Goal: Transaction & Acquisition: Purchase product/service

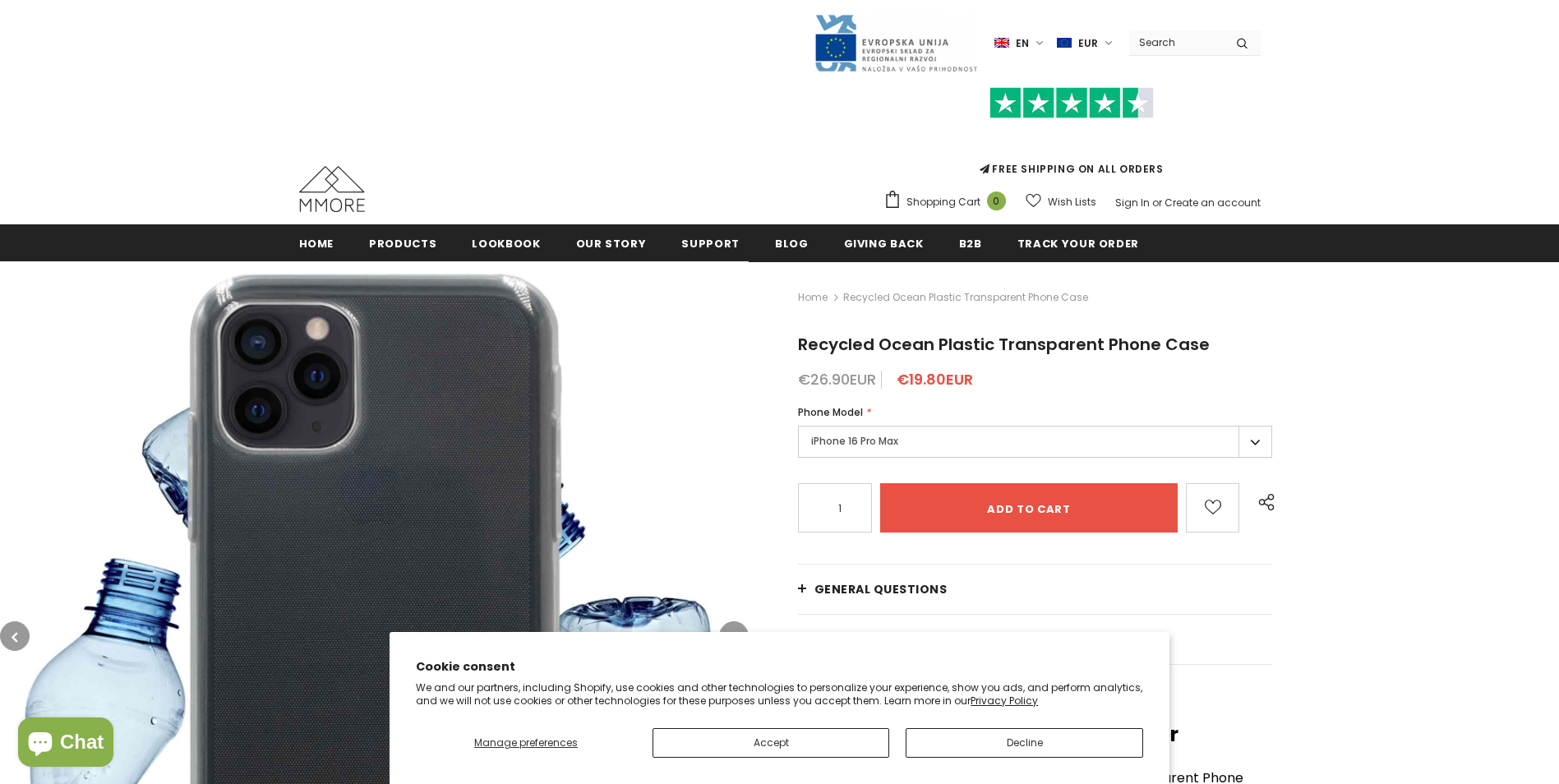
scroll to position [82, 0]
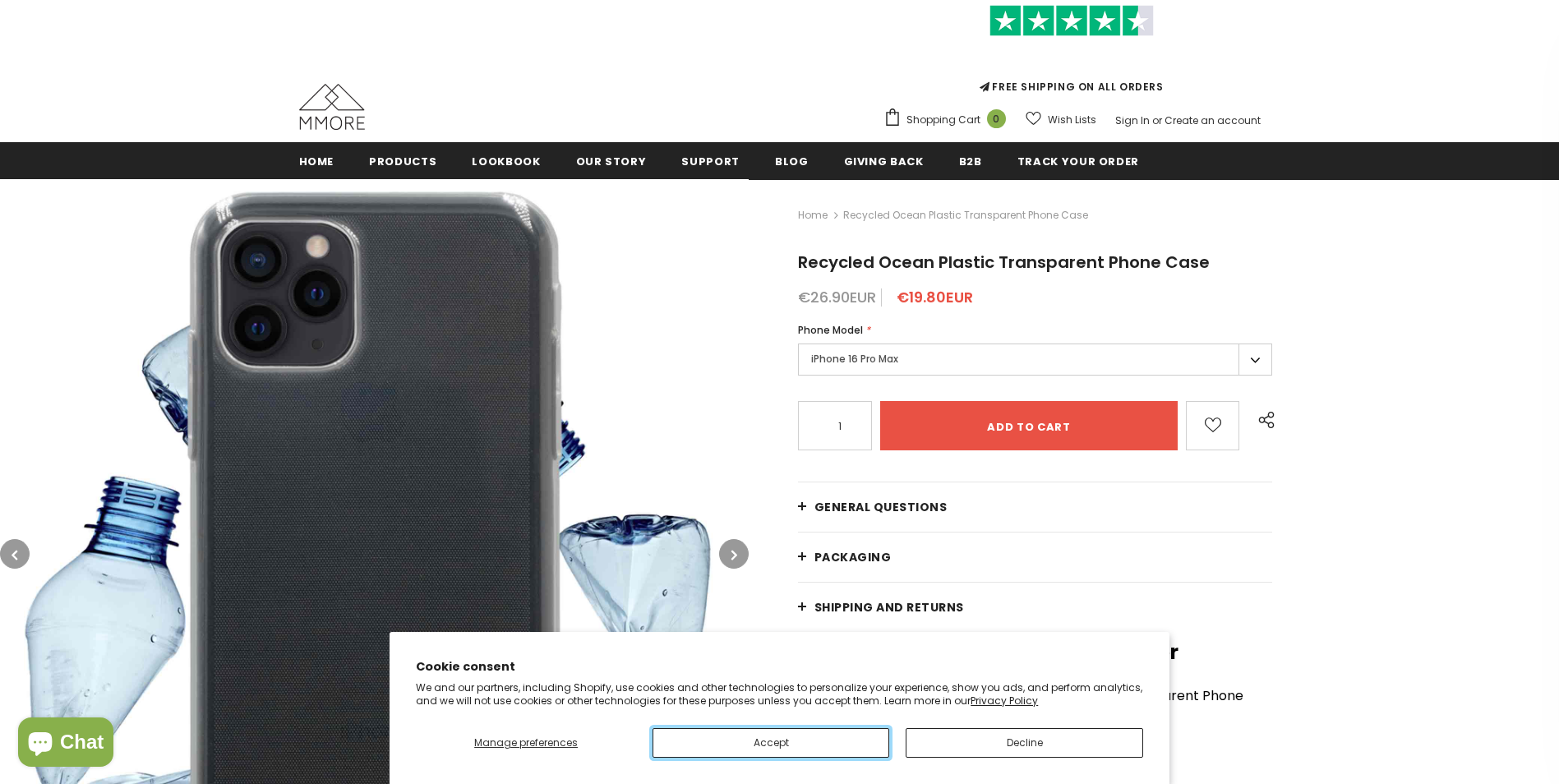
click at [852, 736] on button "Accept" at bounding box center [771, 743] width 237 height 30
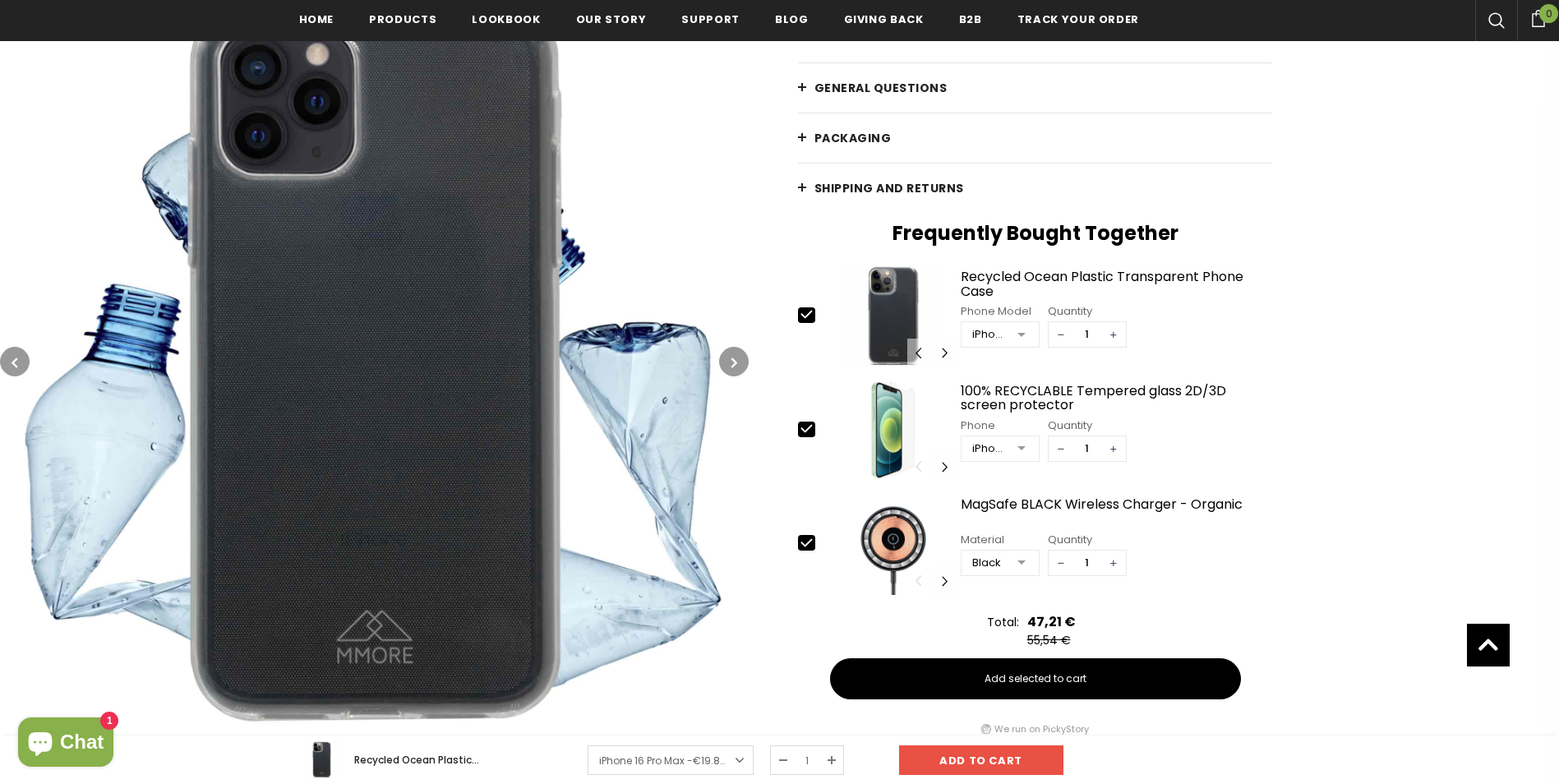
scroll to position [497, 0]
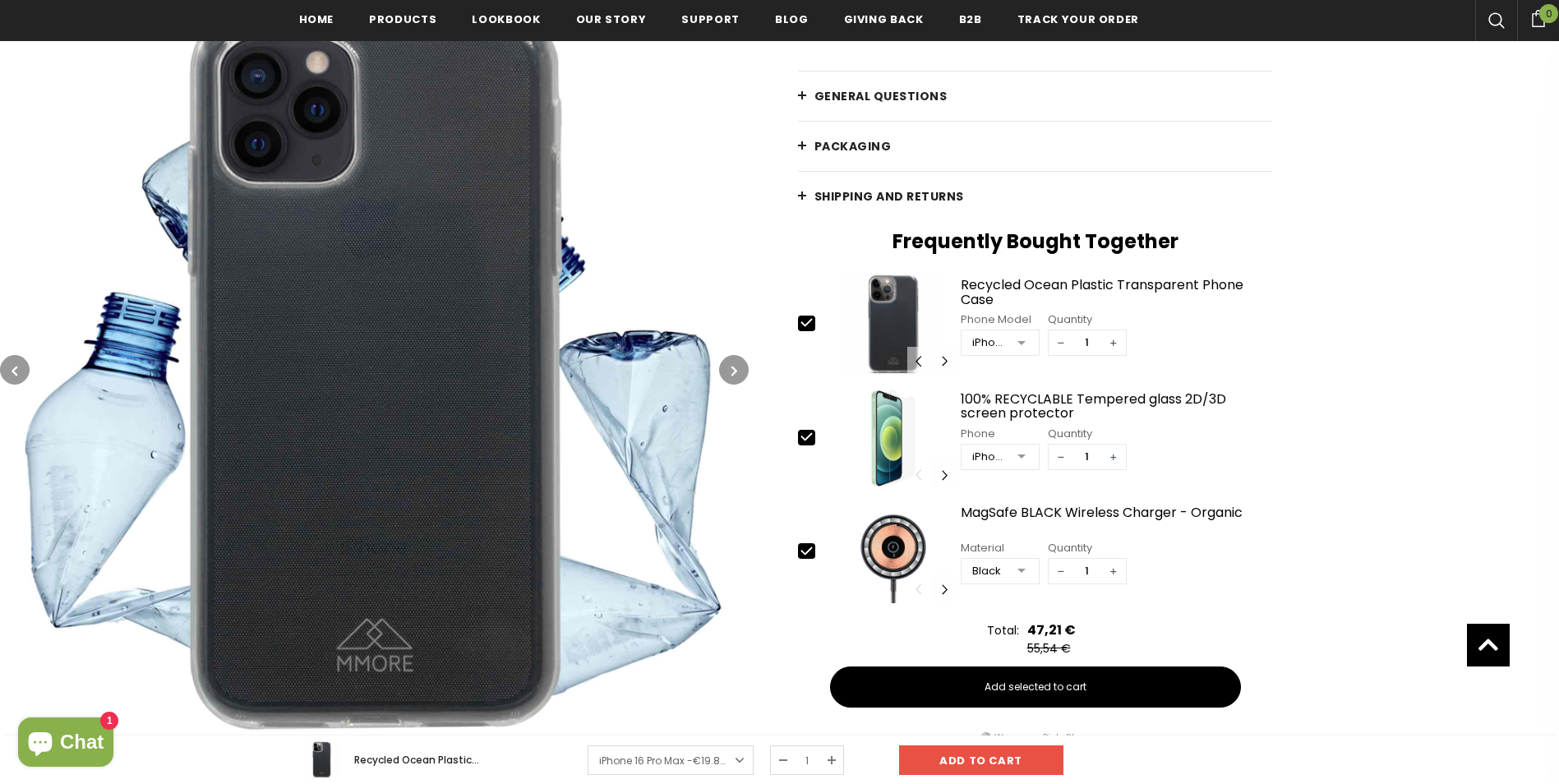
click at [791, 438] on div "Home Recycled Ocean Plastic Transparent Phone Case Recycled Ocean Plastic Trans…" at bounding box center [1153, 266] width 810 height 996
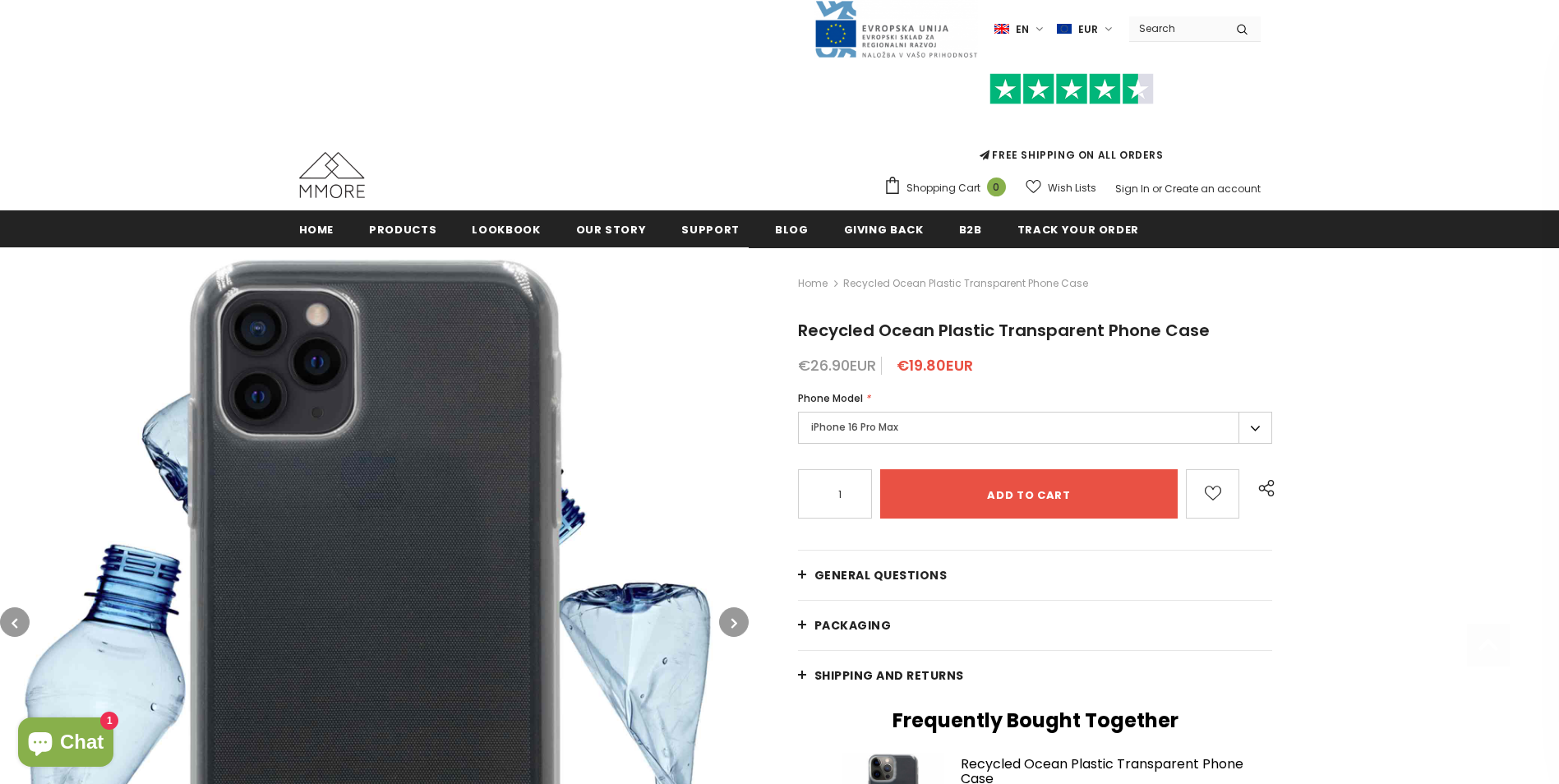
scroll to position [4, 0]
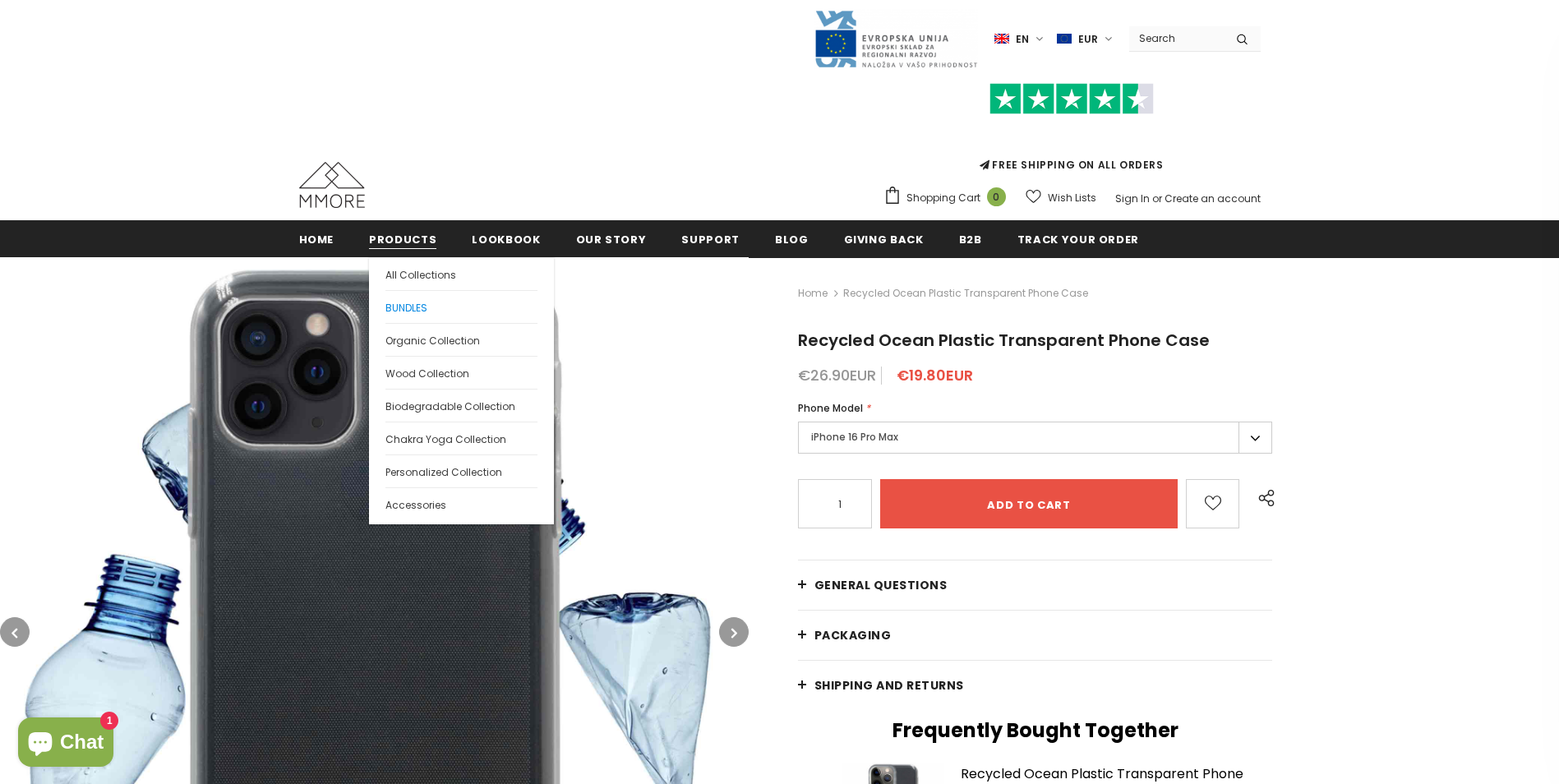
click at [407, 307] on span "BUNDLES" at bounding box center [407, 307] width 42 height 14
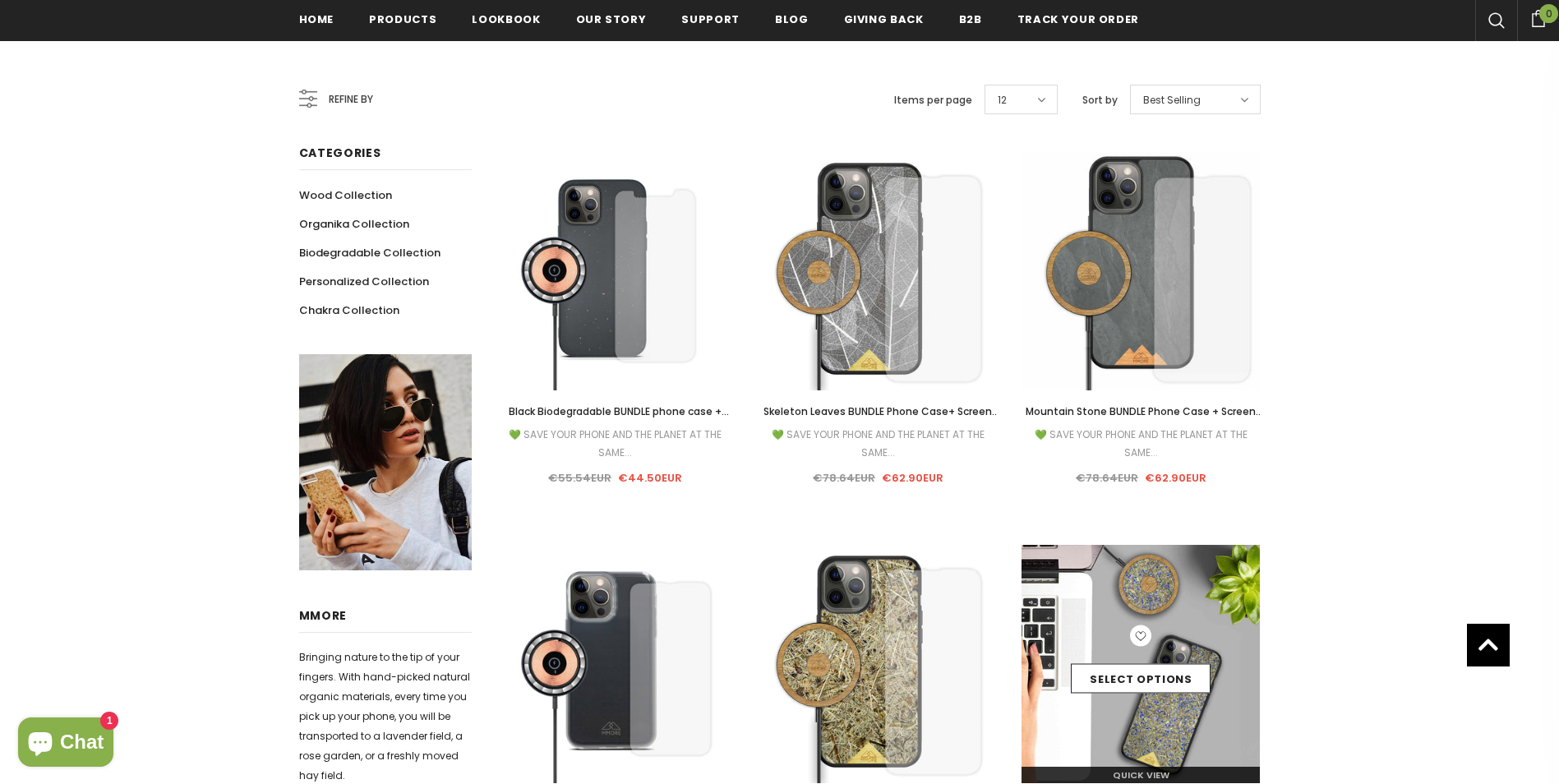
scroll to position [328, 0]
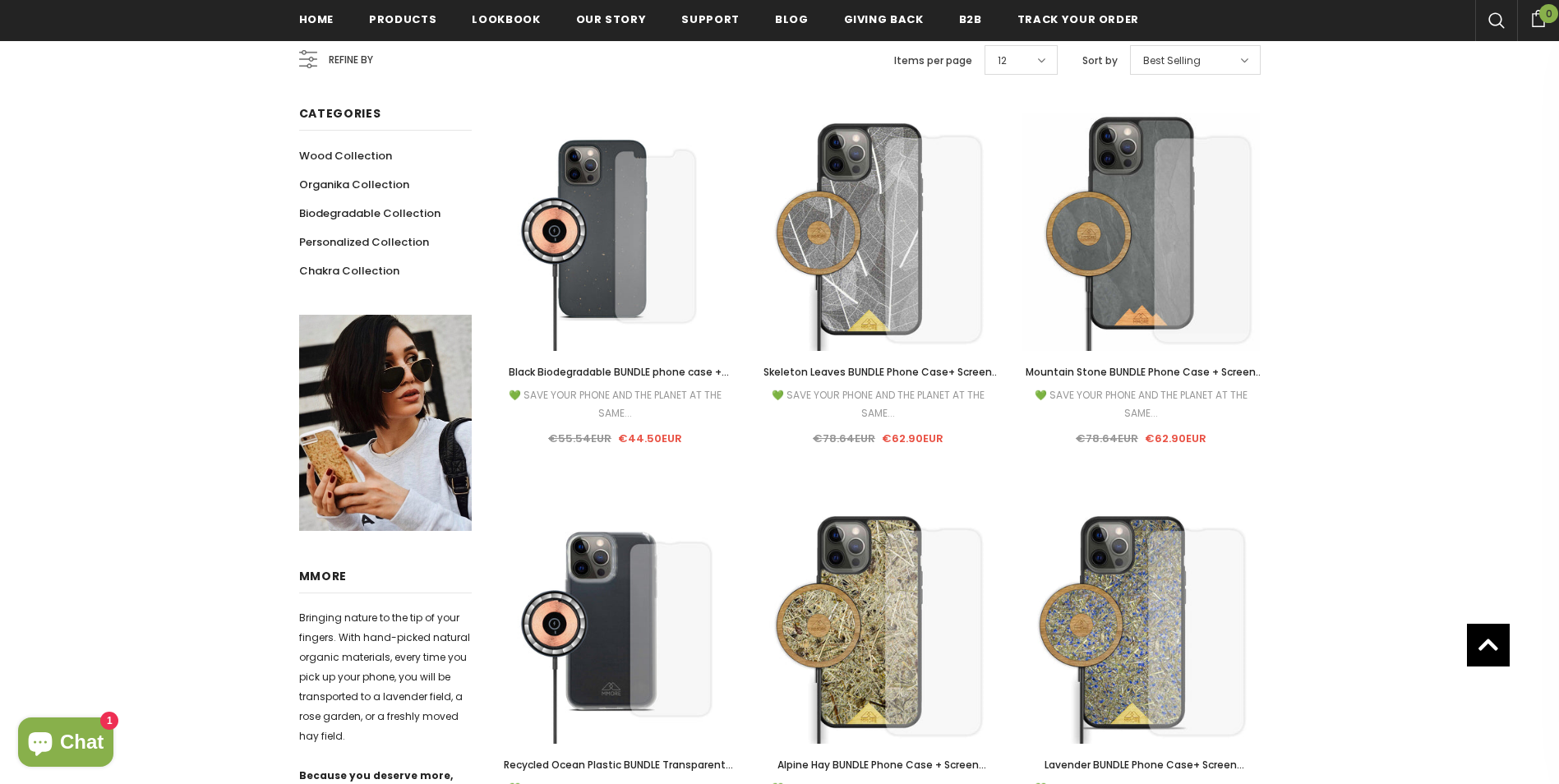
click at [1188, 365] on span "Mountain Stone BUNDLE Phone Case + Screen Protector + Stone Wireless Charger" at bounding box center [1144, 380] width 238 height 32
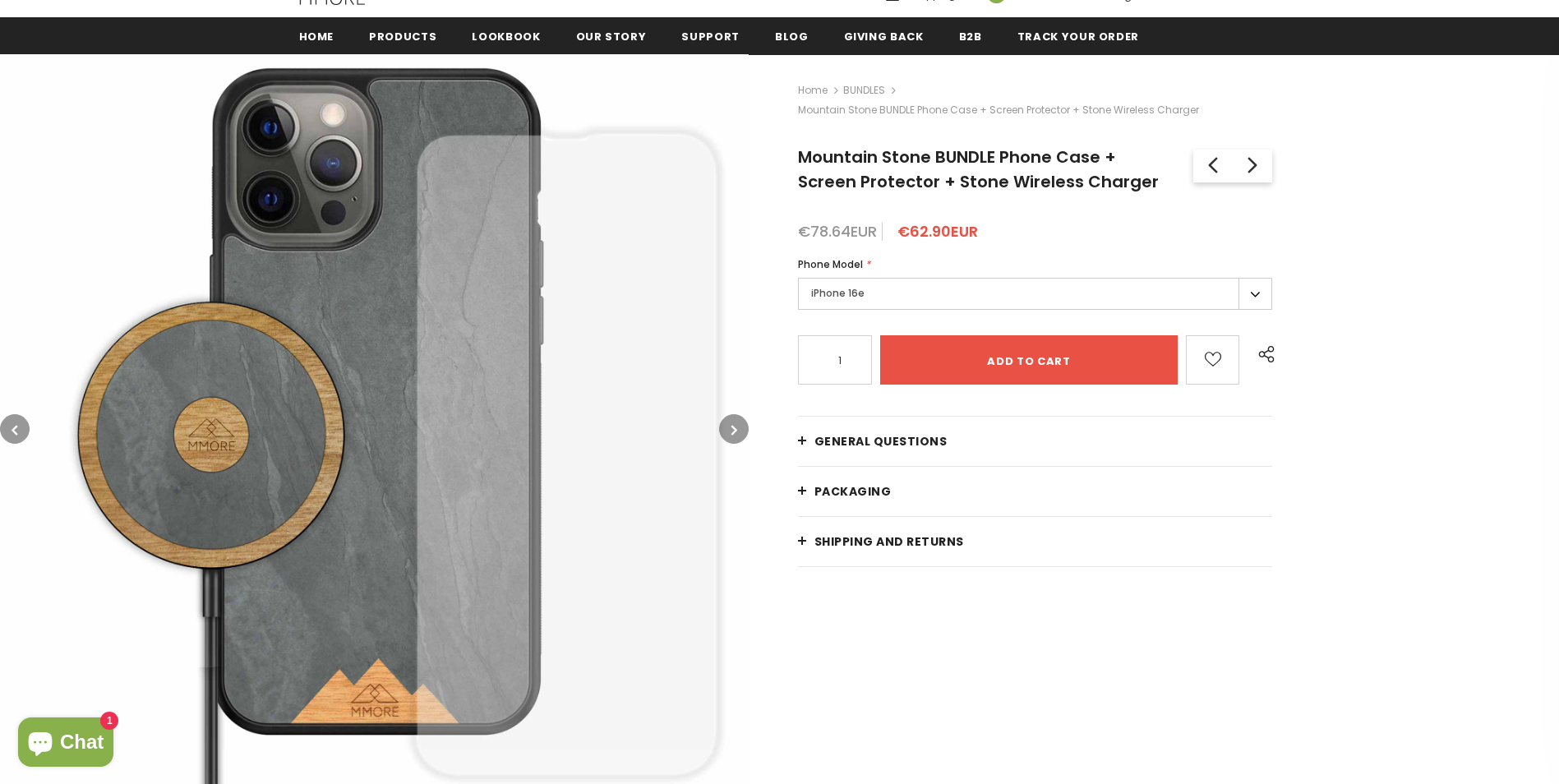
scroll to position [247, 0]
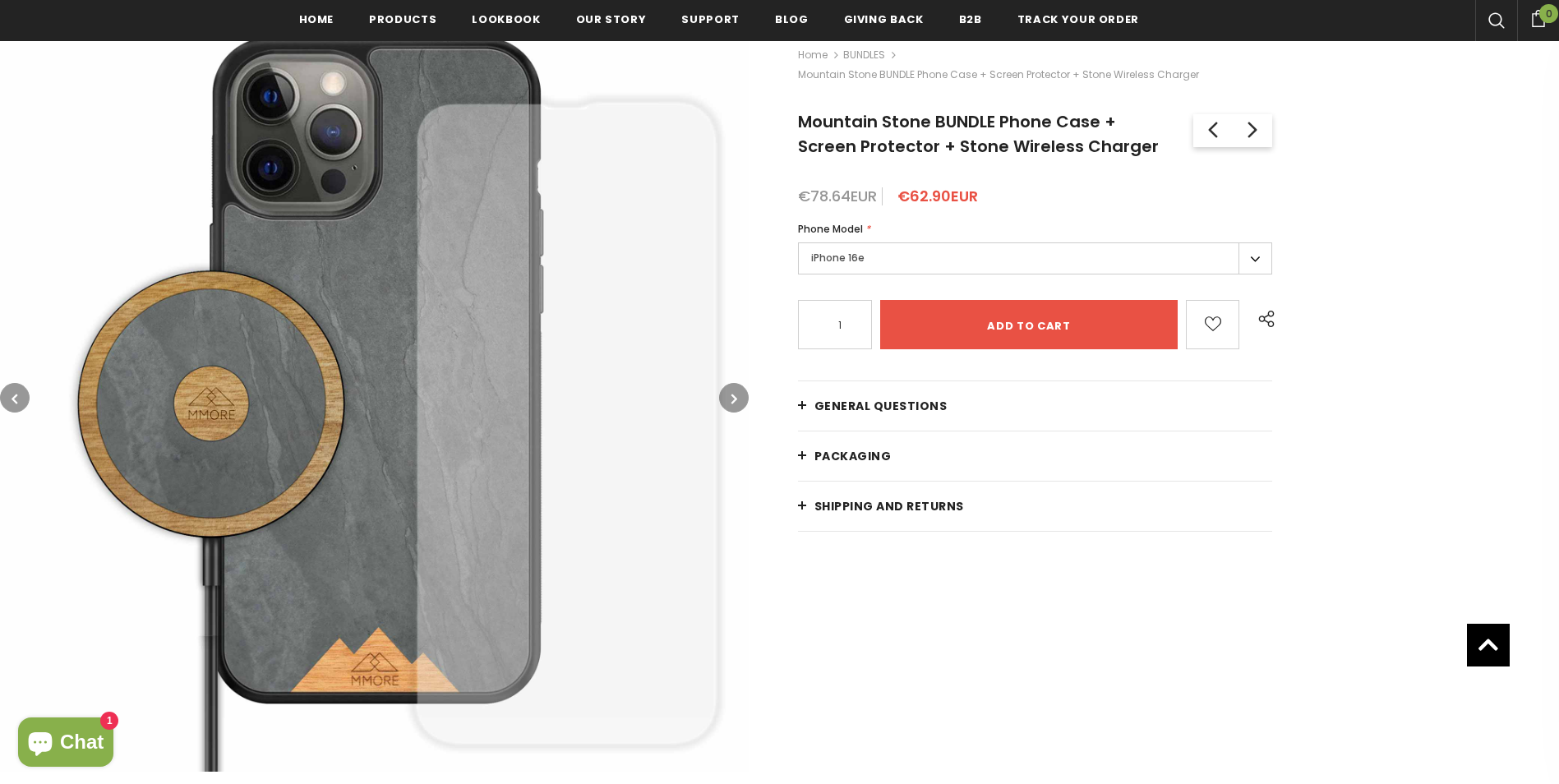
click at [728, 388] on button "button" at bounding box center [733, 397] width 30 height 30
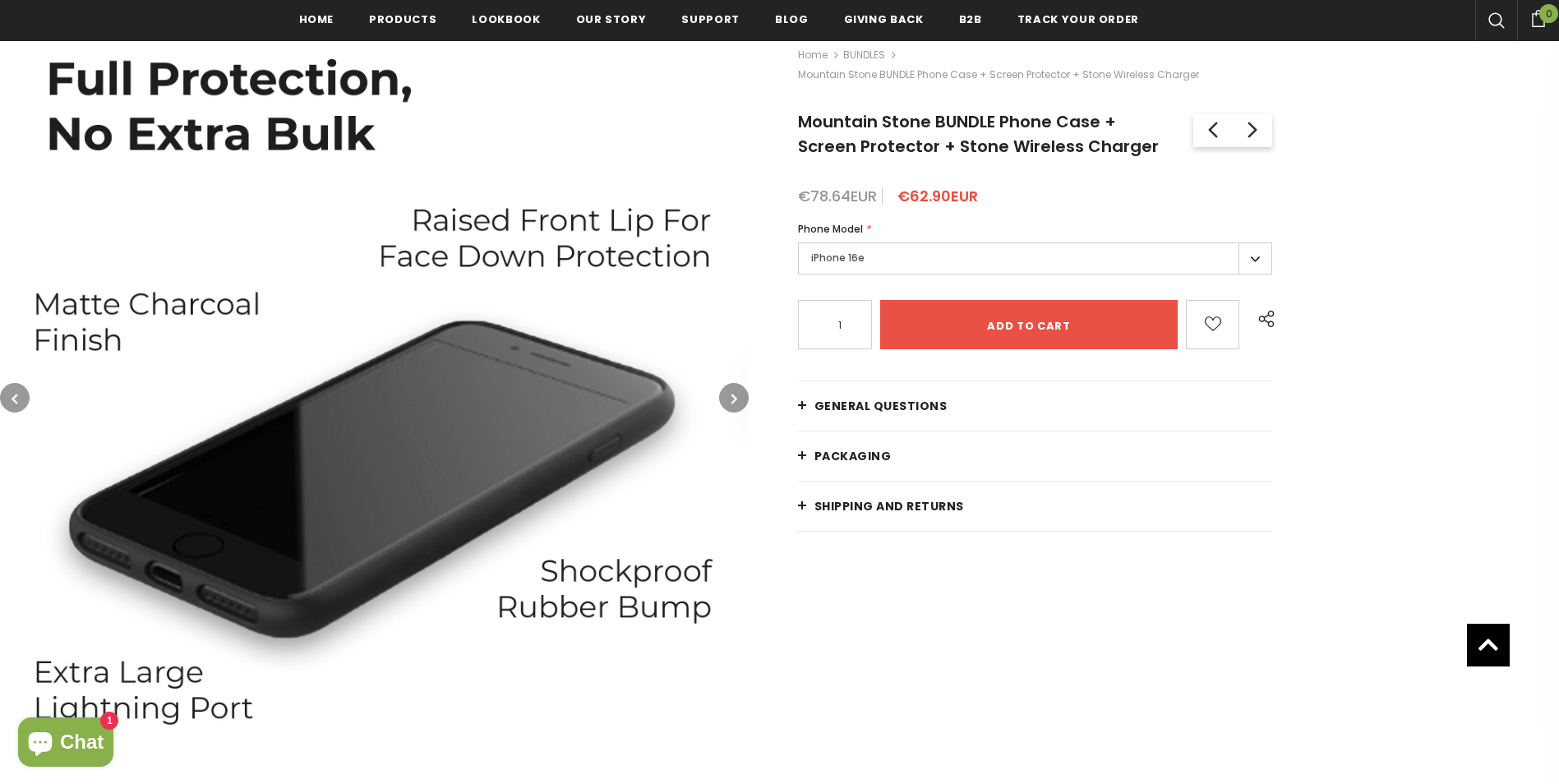
click at [729, 388] on button "button" at bounding box center [733, 397] width 30 height 30
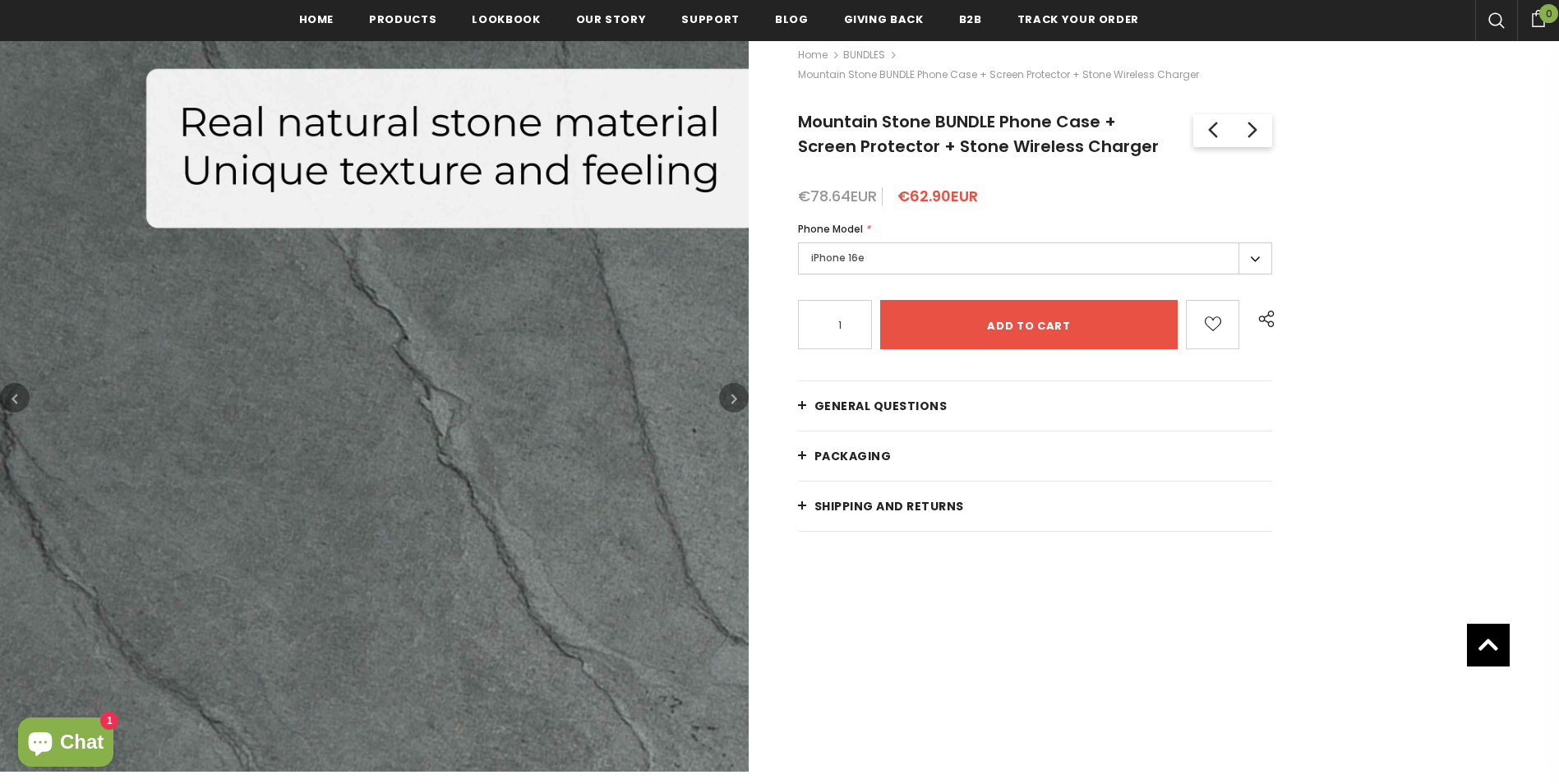
click at [729, 388] on button "button" at bounding box center [733, 397] width 30 height 30
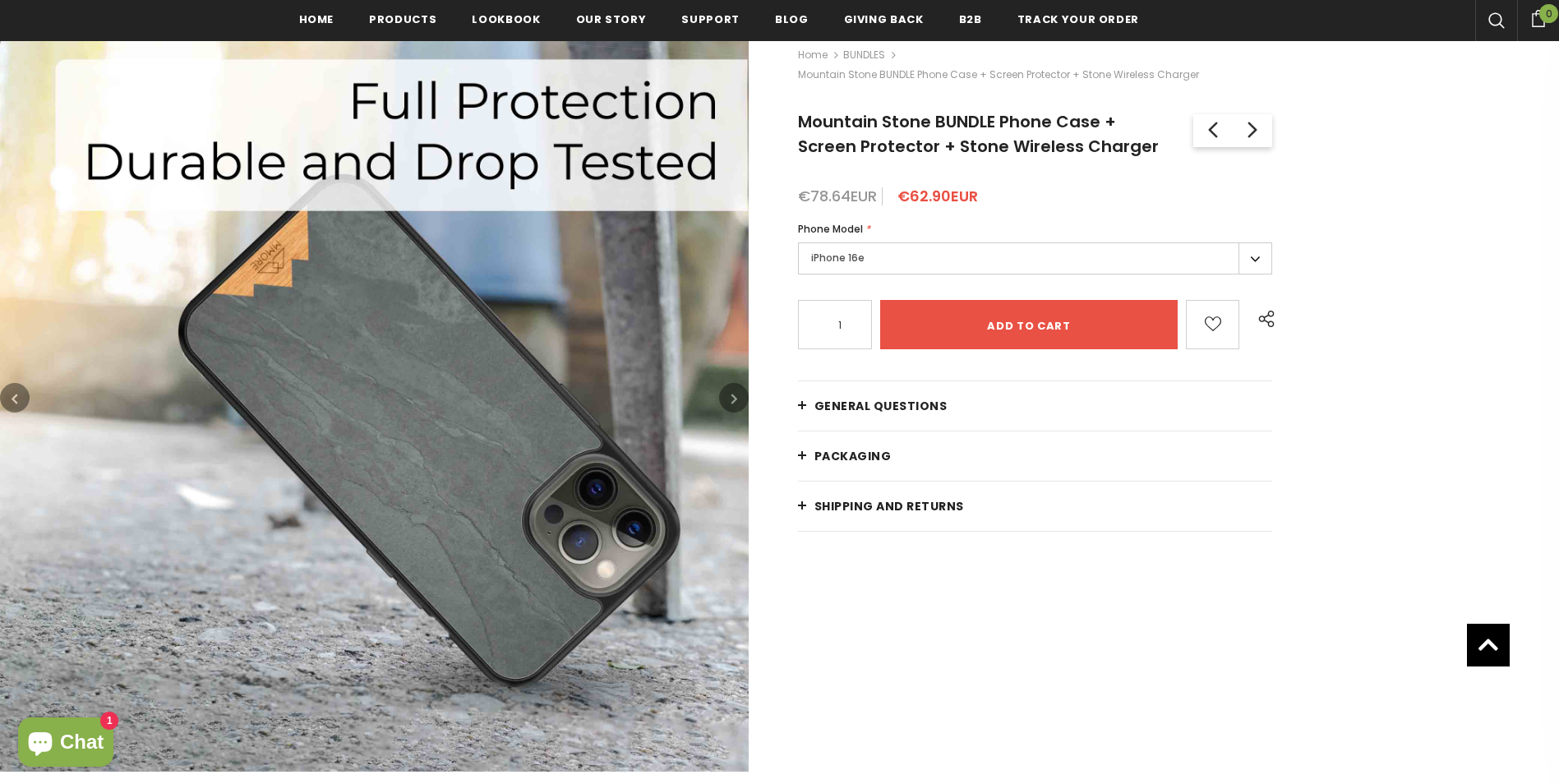
click at [729, 387] on button "button" at bounding box center [733, 397] width 30 height 30
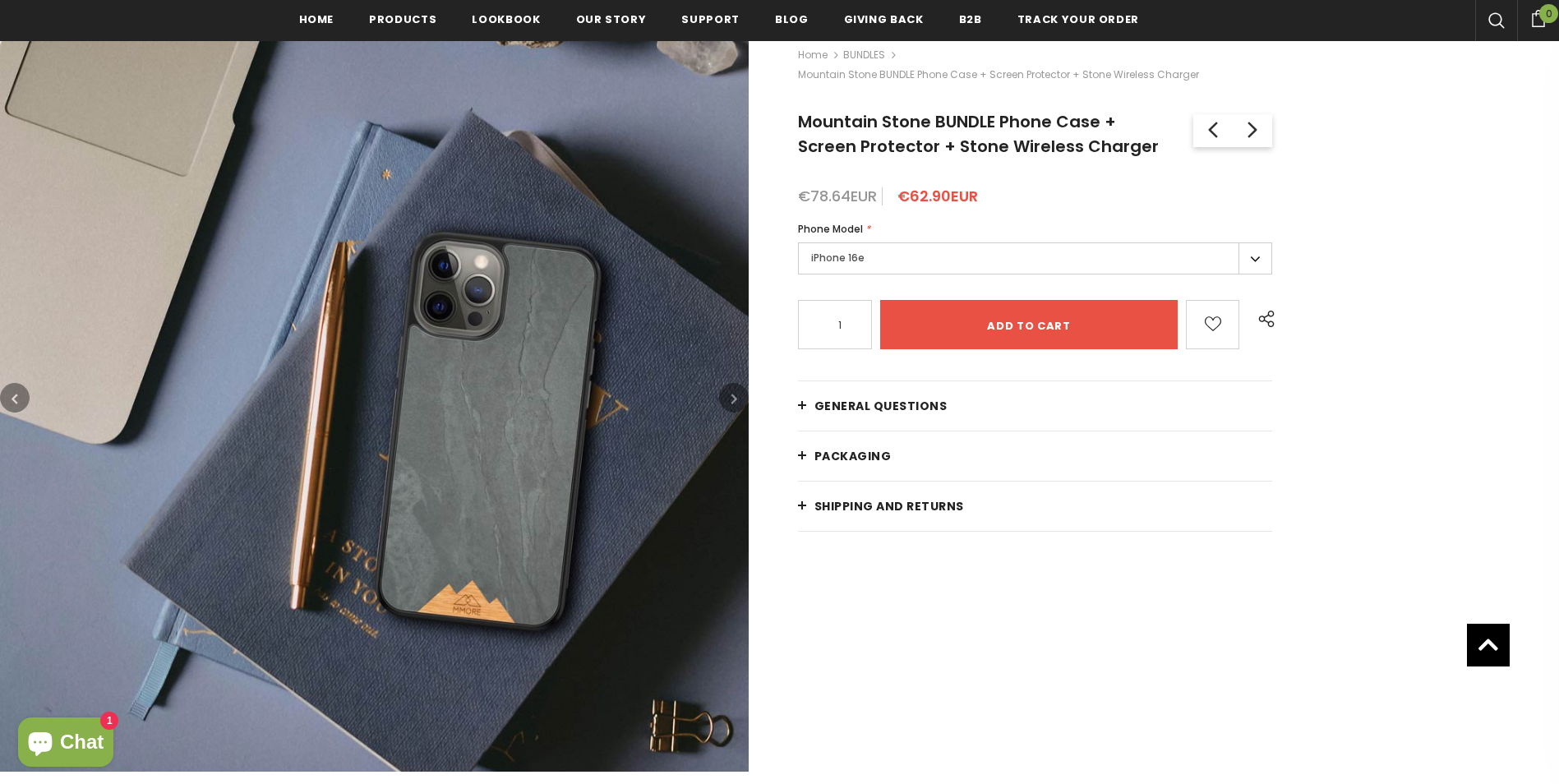
click at [729, 387] on button "button" at bounding box center [733, 397] width 30 height 30
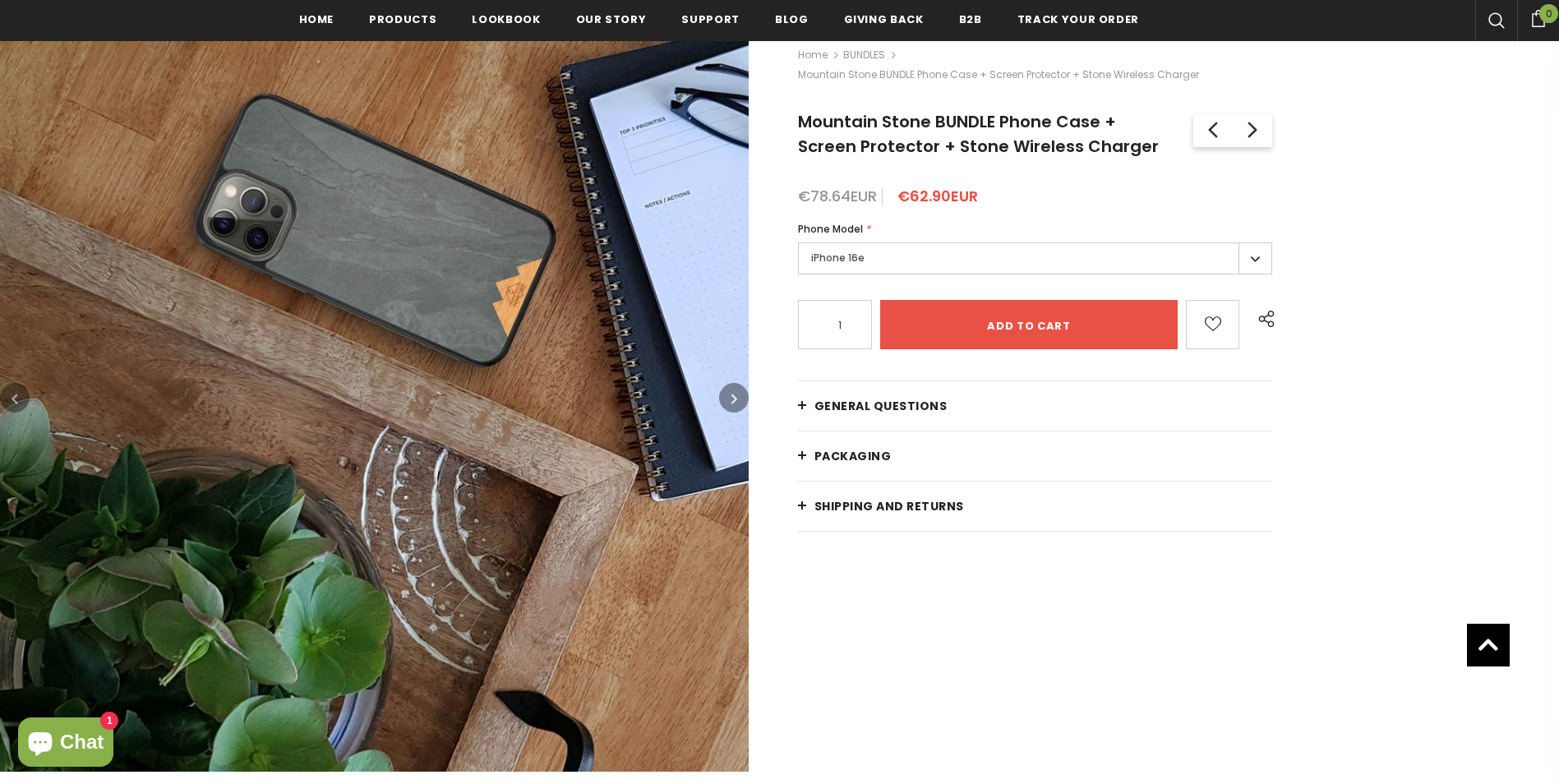
click at [729, 387] on button "button" at bounding box center [733, 397] width 30 height 30
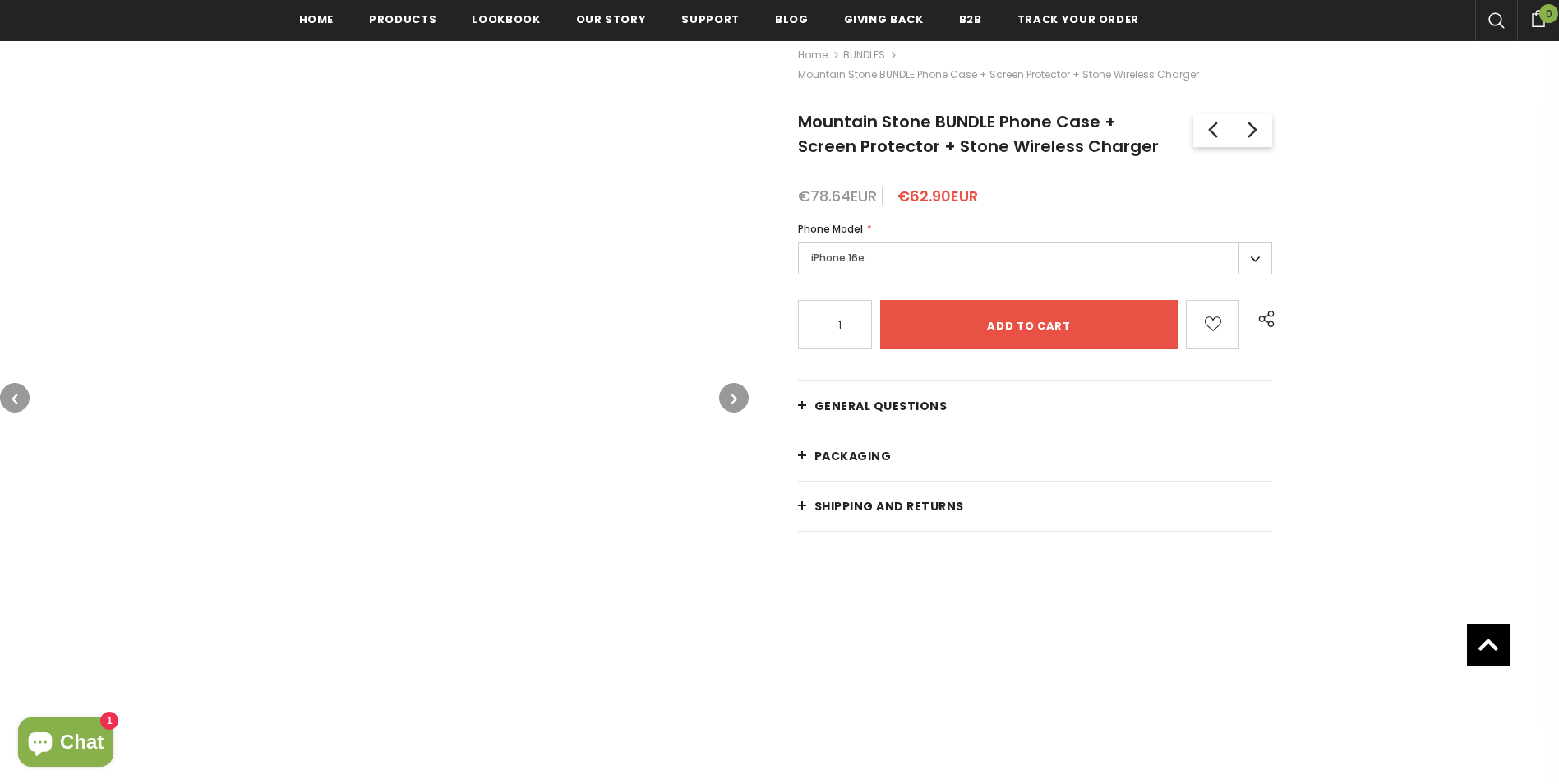
click at [729, 387] on button "button" at bounding box center [733, 397] width 30 height 30
click at [730, 387] on button "button" at bounding box center [733, 397] width 30 height 30
click at [731, 387] on button "button" at bounding box center [733, 397] width 30 height 30
click at [14, 392] on icon "button" at bounding box center [14, 398] width 6 height 16
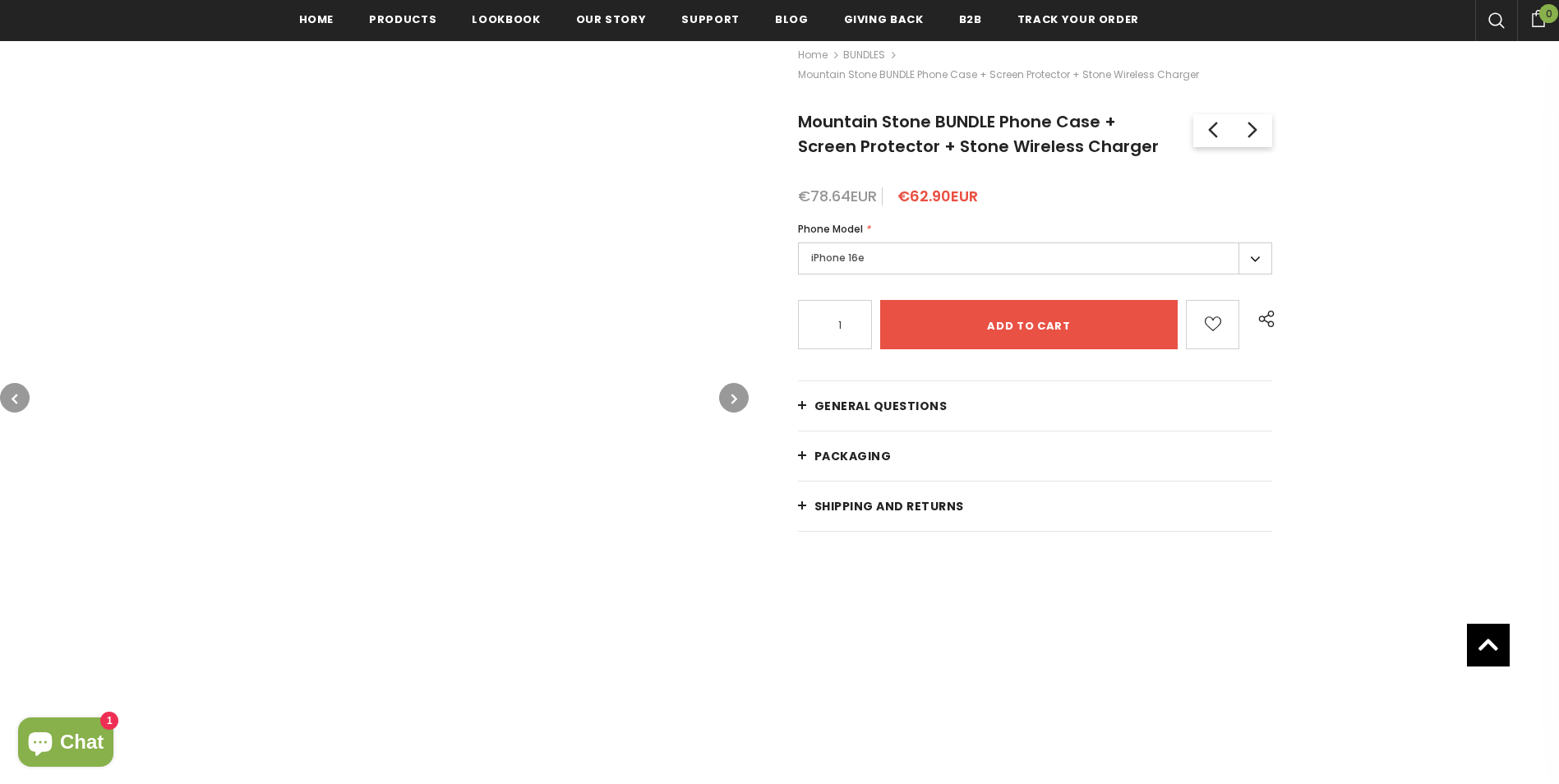
click at [14, 392] on icon "button" at bounding box center [14, 398] width 6 height 16
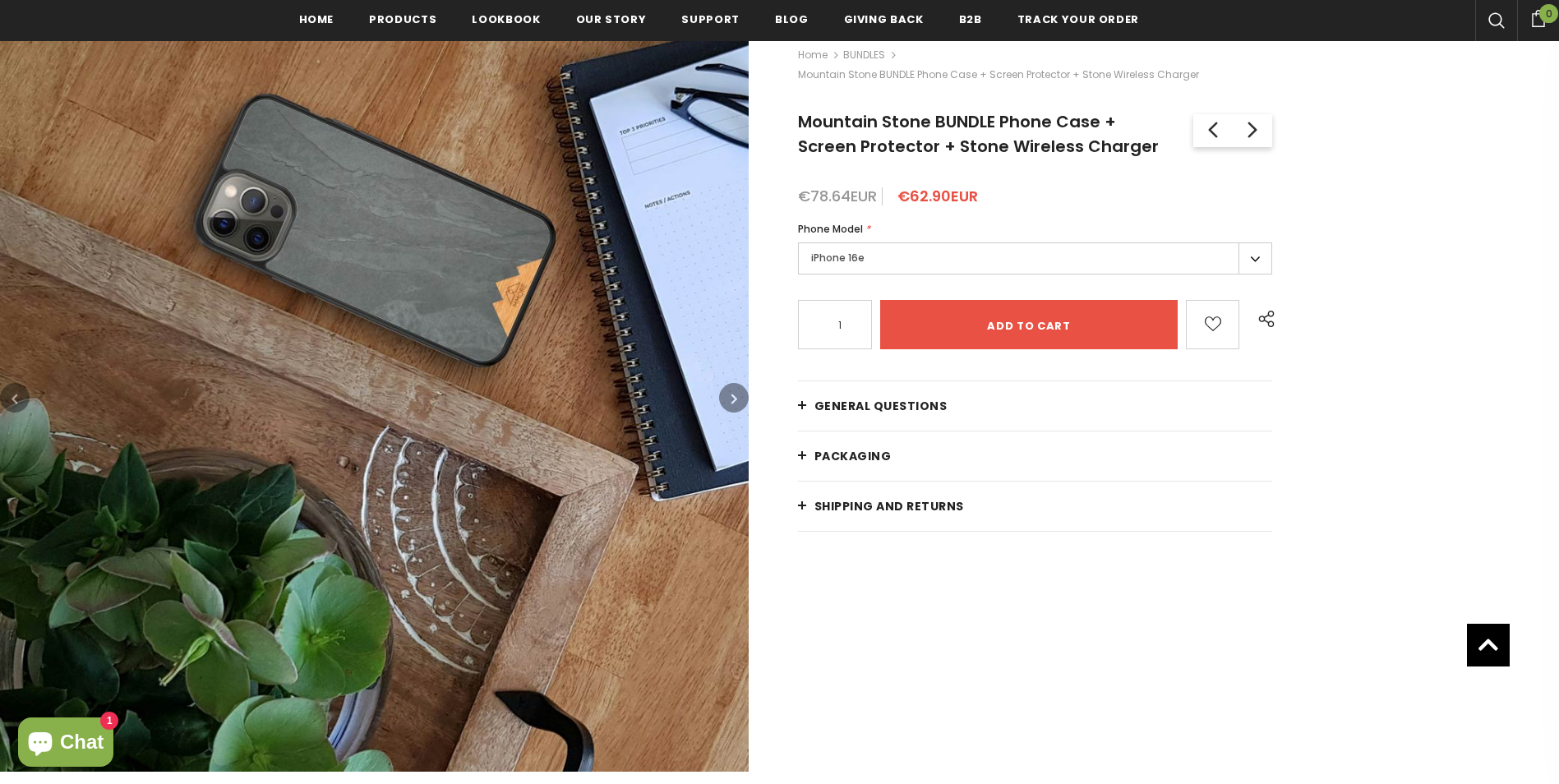
click at [14, 392] on icon "button" at bounding box center [14, 398] width 6 height 16
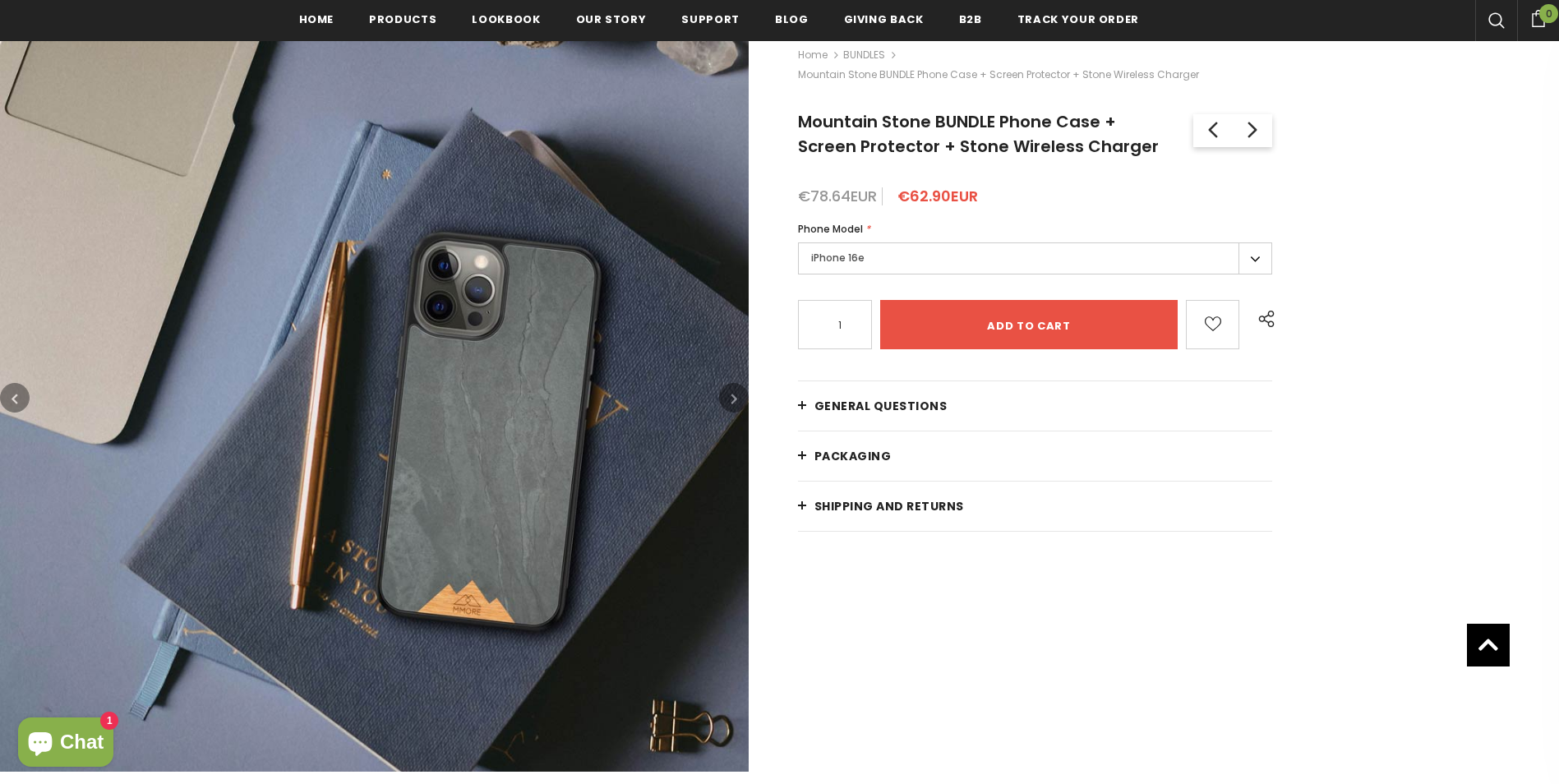
click at [14, 392] on icon "button" at bounding box center [14, 398] width 6 height 16
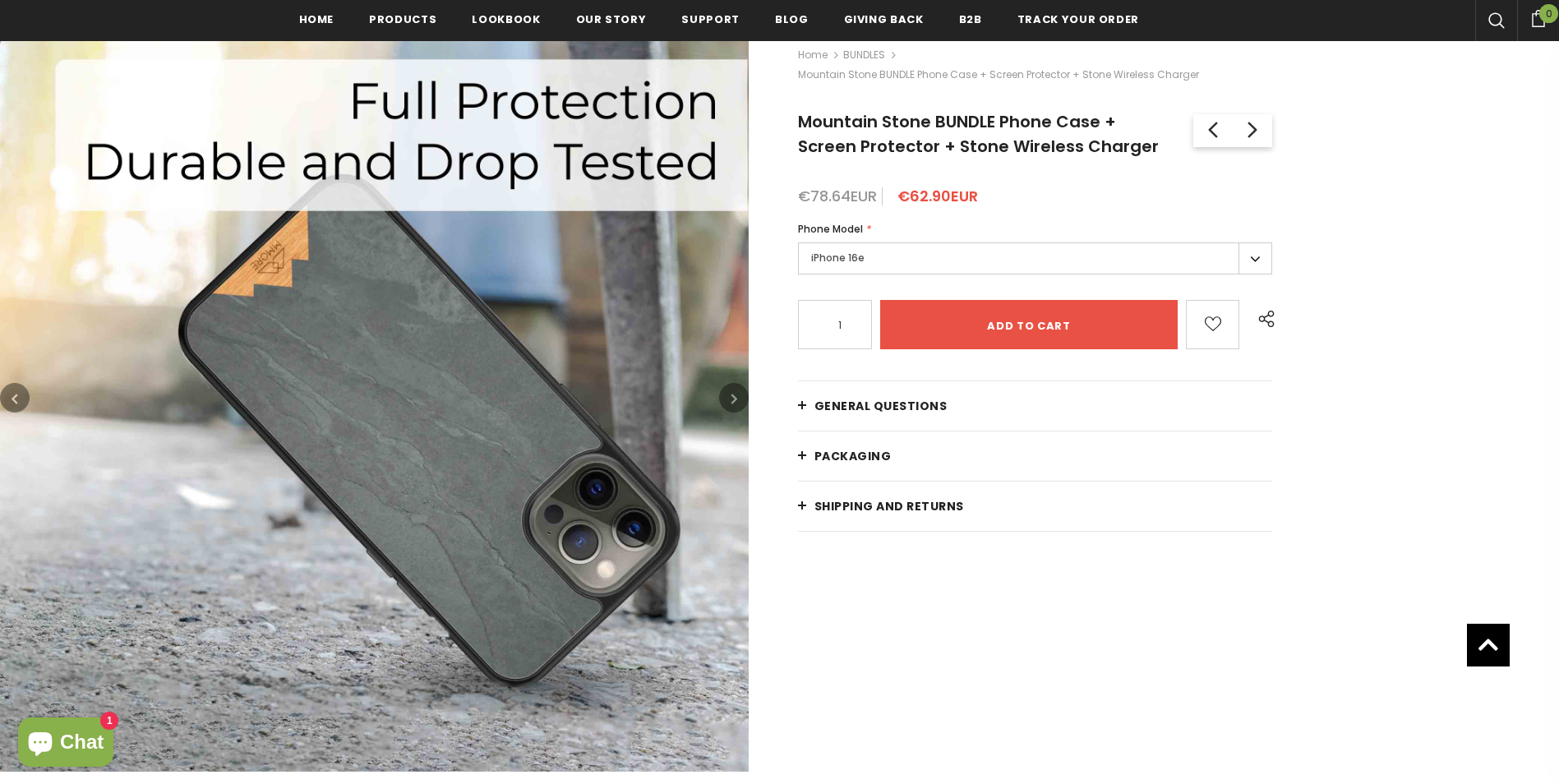
click at [14, 392] on icon "button" at bounding box center [14, 398] width 6 height 16
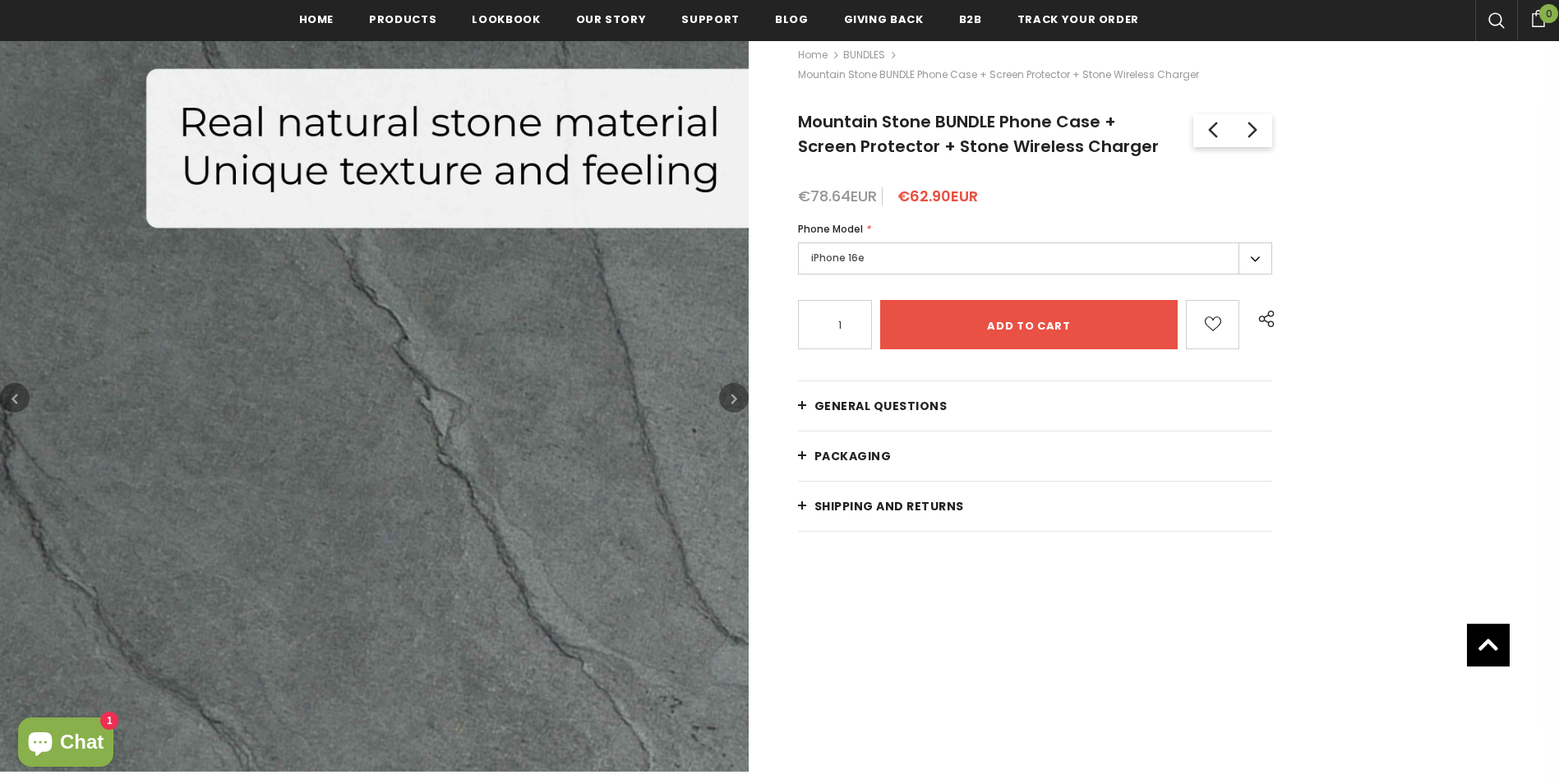
click at [14, 392] on icon "button" at bounding box center [14, 398] width 6 height 16
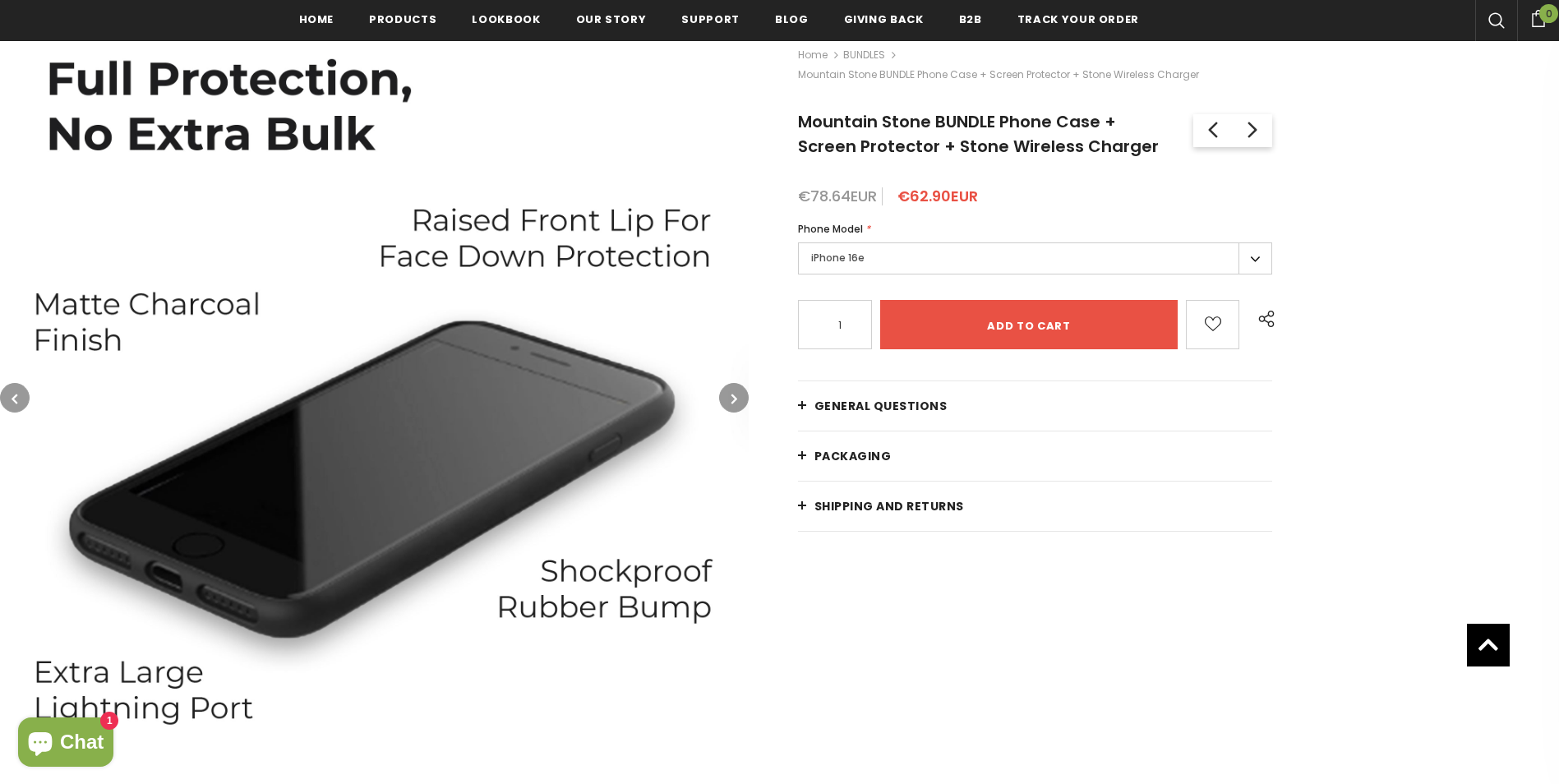
click at [14, 392] on icon "button" at bounding box center [14, 398] width 6 height 16
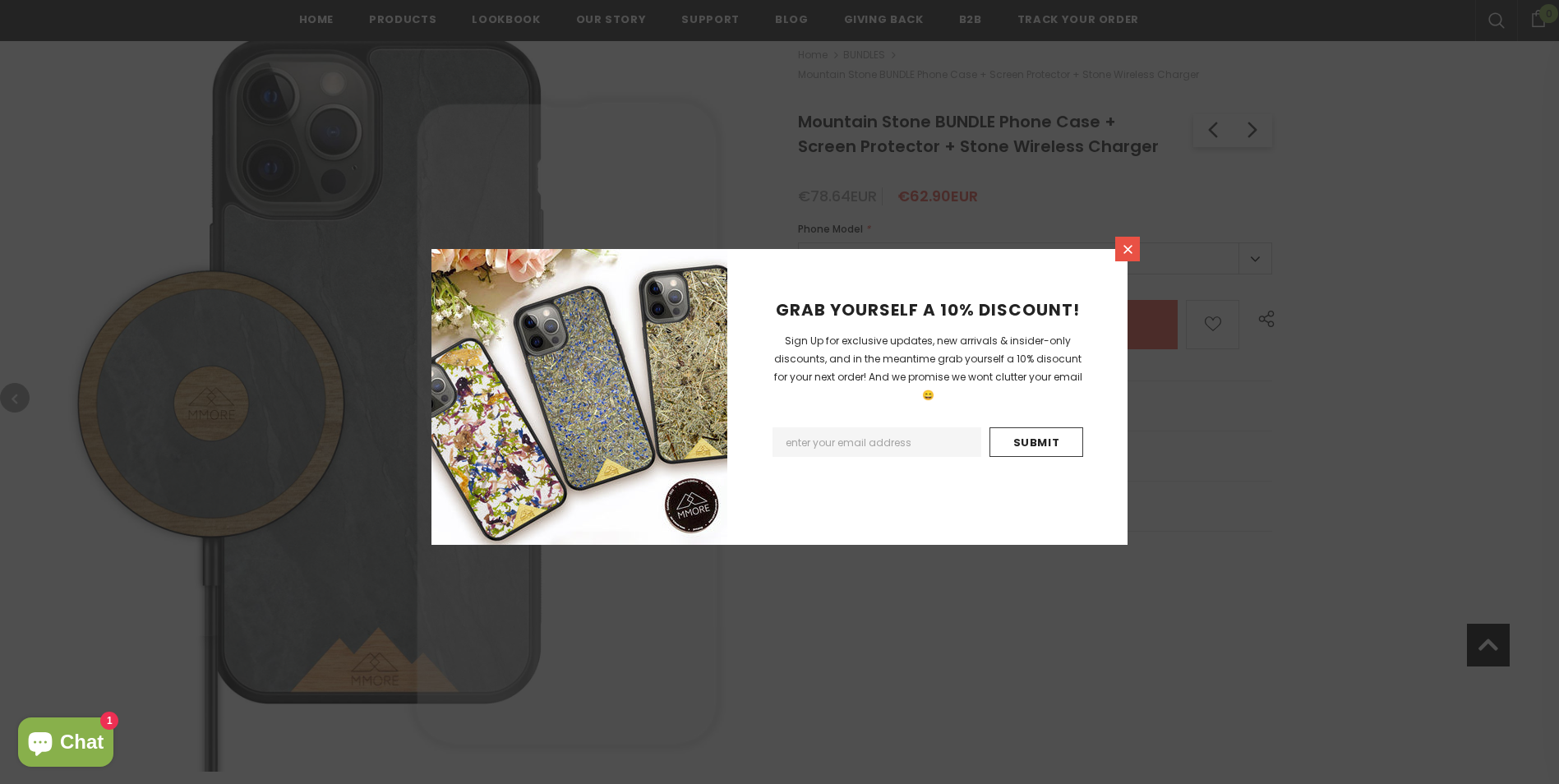
click at [1126, 248] on icon at bounding box center [1127, 249] width 14 height 14
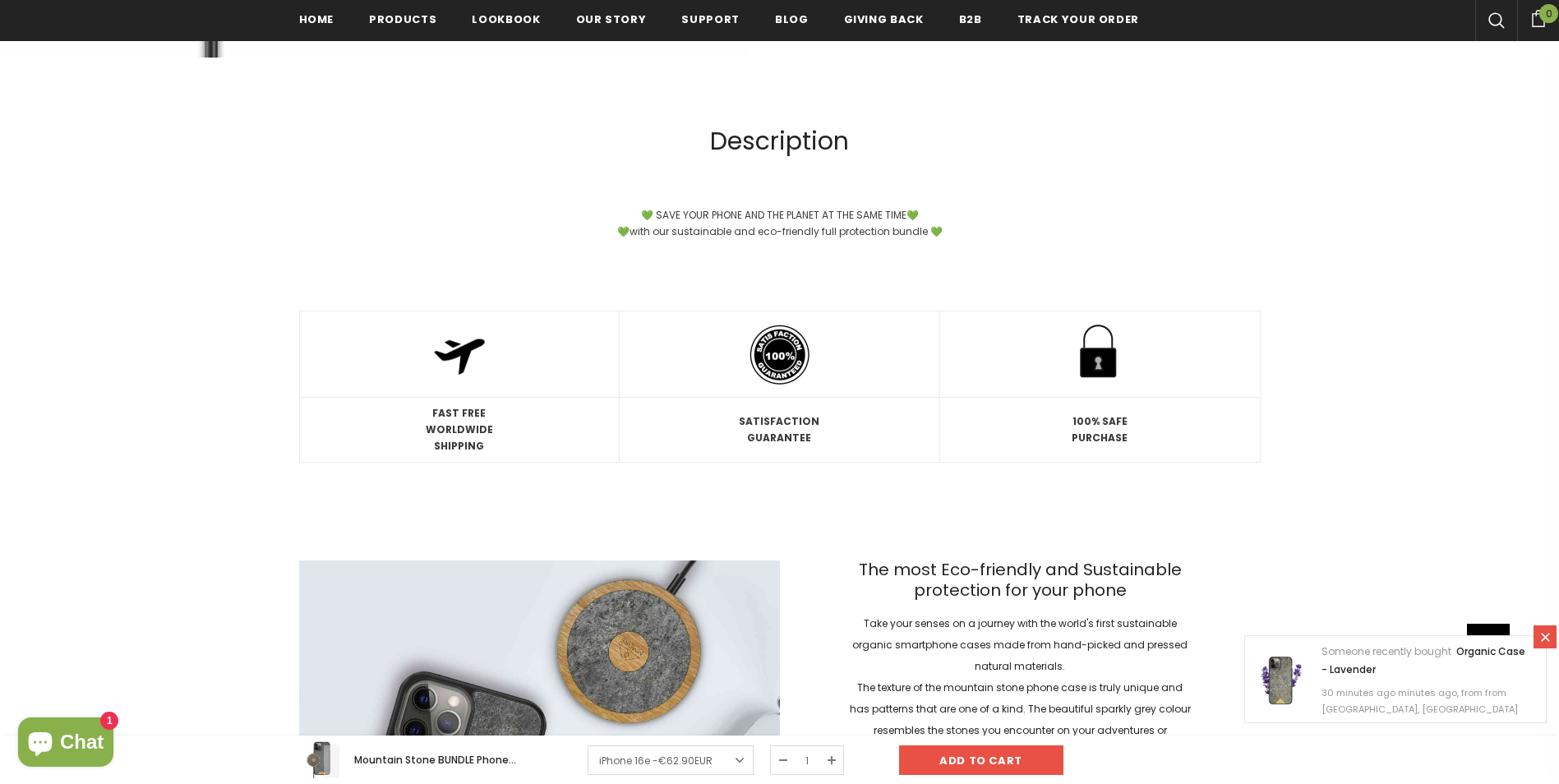
scroll to position [1315, 0]
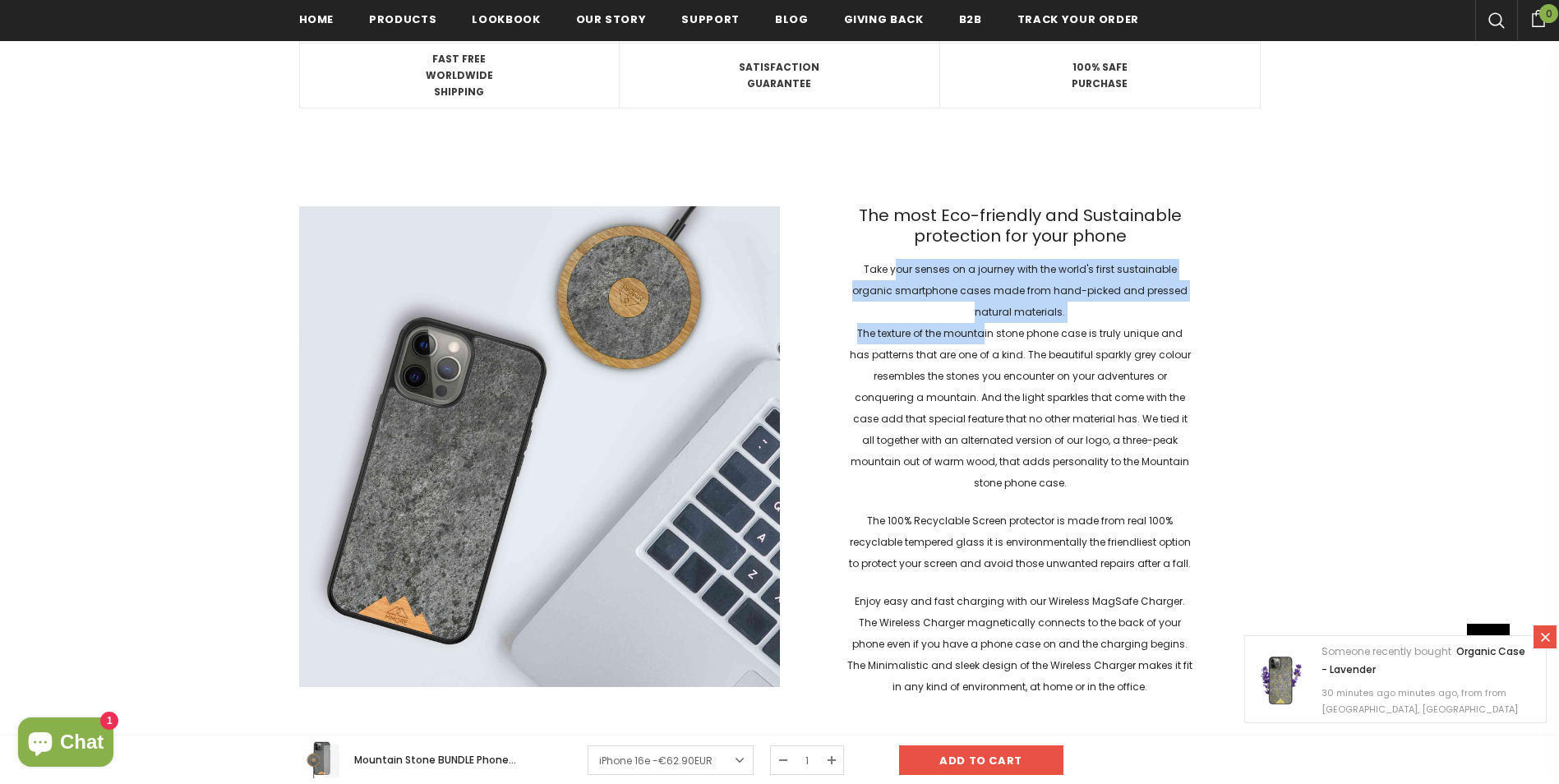
drag, startPoint x: 899, startPoint y: 254, endPoint x: 977, endPoint y: 338, distance: 114.6
click at [977, 338] on div "The most Eco-friendly and Sustainable protection for your phone Take your sense…" at bounding box center [1019, 446] width 481 height 535
drag, startPoint x: 977, startPoint y: 338, endPoint x: 926, endPoint y: 337, distance: 51.0
click at [927, 338] on p "The texture of the mountain stone phone case is truly unique and has patterns t…" at bounding box center [1019, 407] width 346 height 170
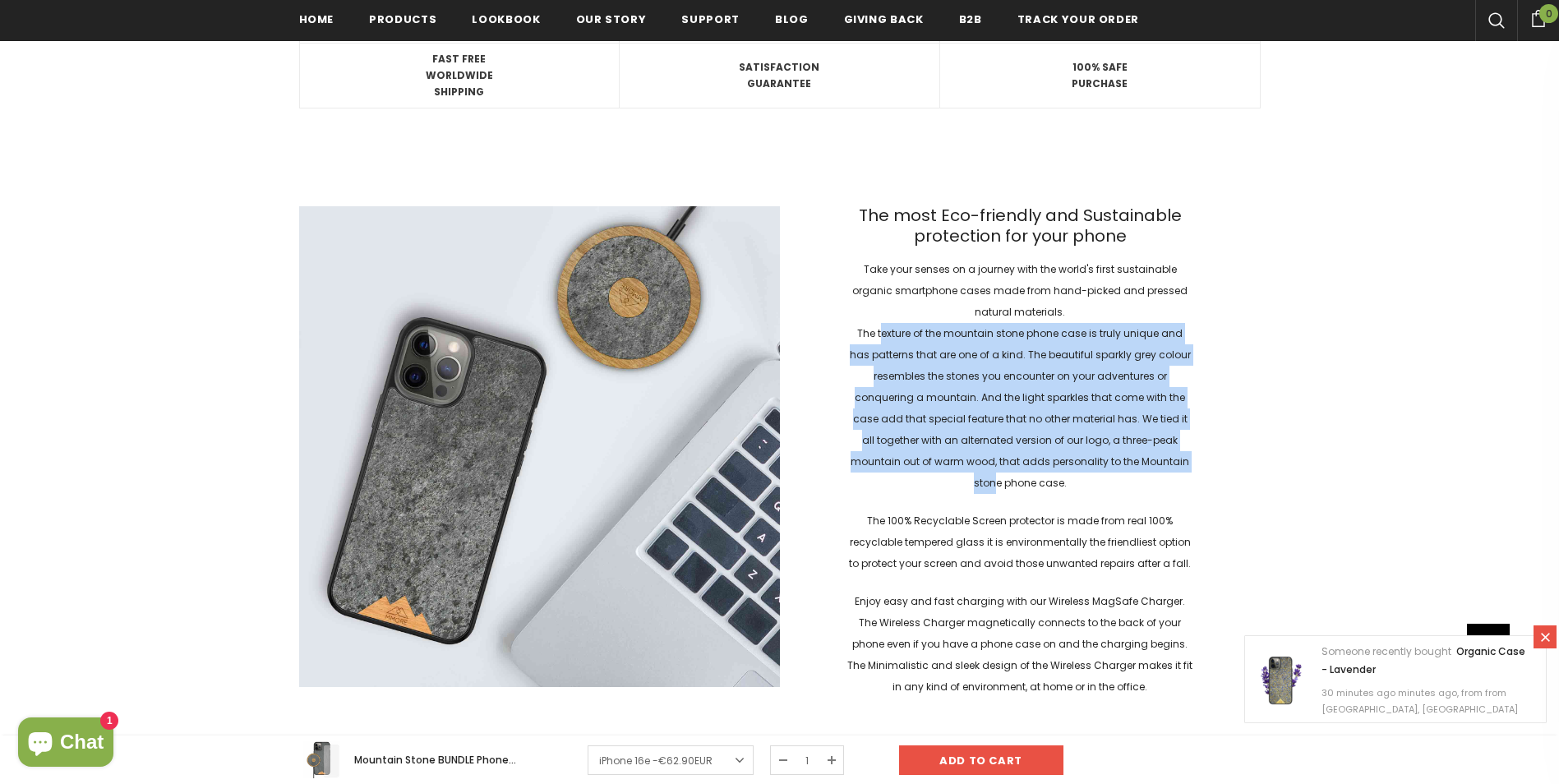
drag, startPoint x: 878, startPoint y: 338, endPoint x: 995, endPoint y: 481, distance: 184.8
click at [995, 481] on p "The texture of the mountain stone phone case is truly unique and has patterns t…" at bounding box center [1019, 407] width 346 height 170
drag, startPoint x: 995, startPoint y: 481, endPoint x: 932, endPoint y: 456, distance: 67.8
click at [933, 456] on p "The texture of the mountain stone phone case is truly unique and has patterns t…" at bounding box center [1019, 407] width 346 height 170
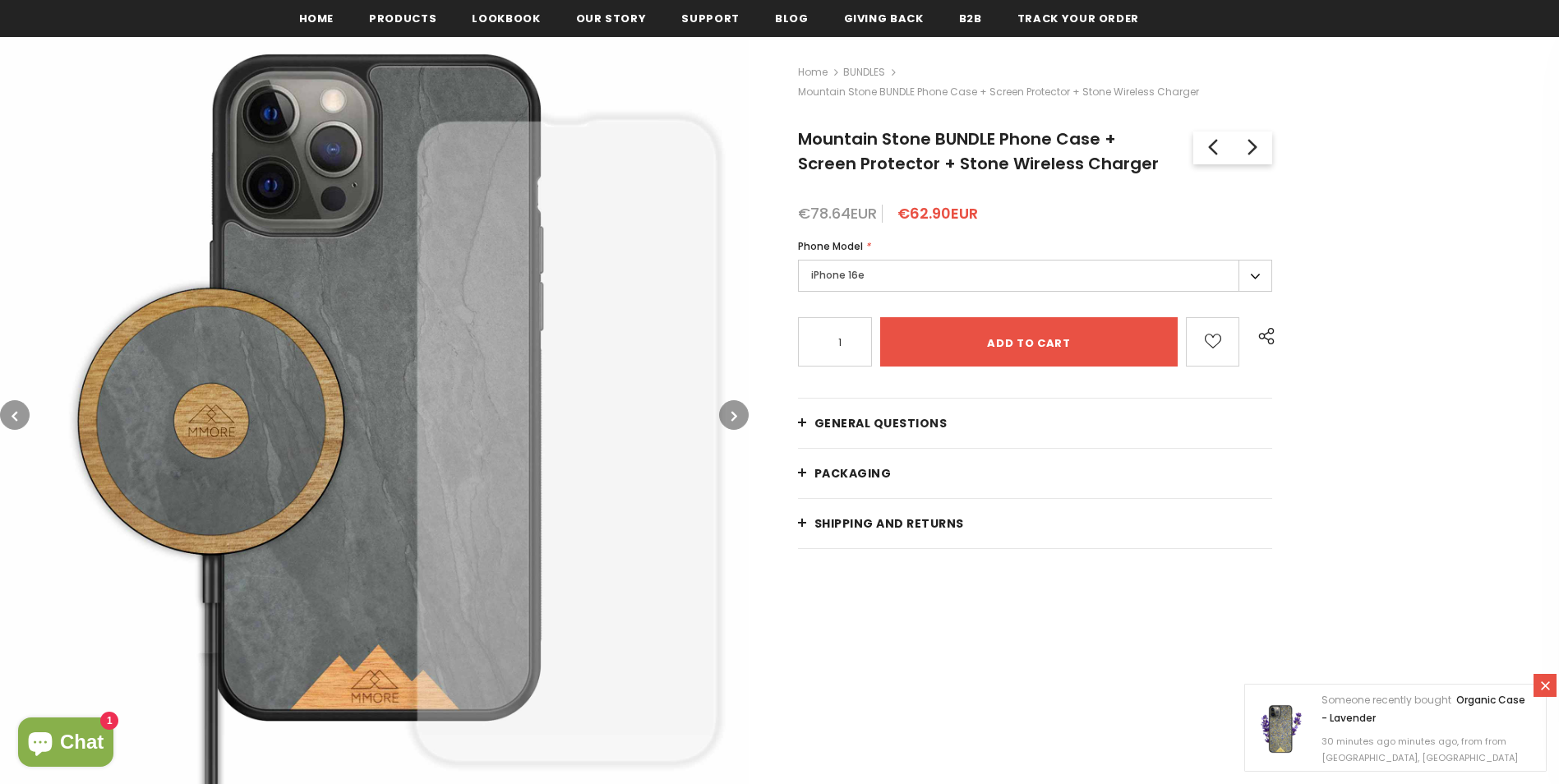
scroll to position [247, 0]
